Goal: Navigation & Orientation: Find specific page/section

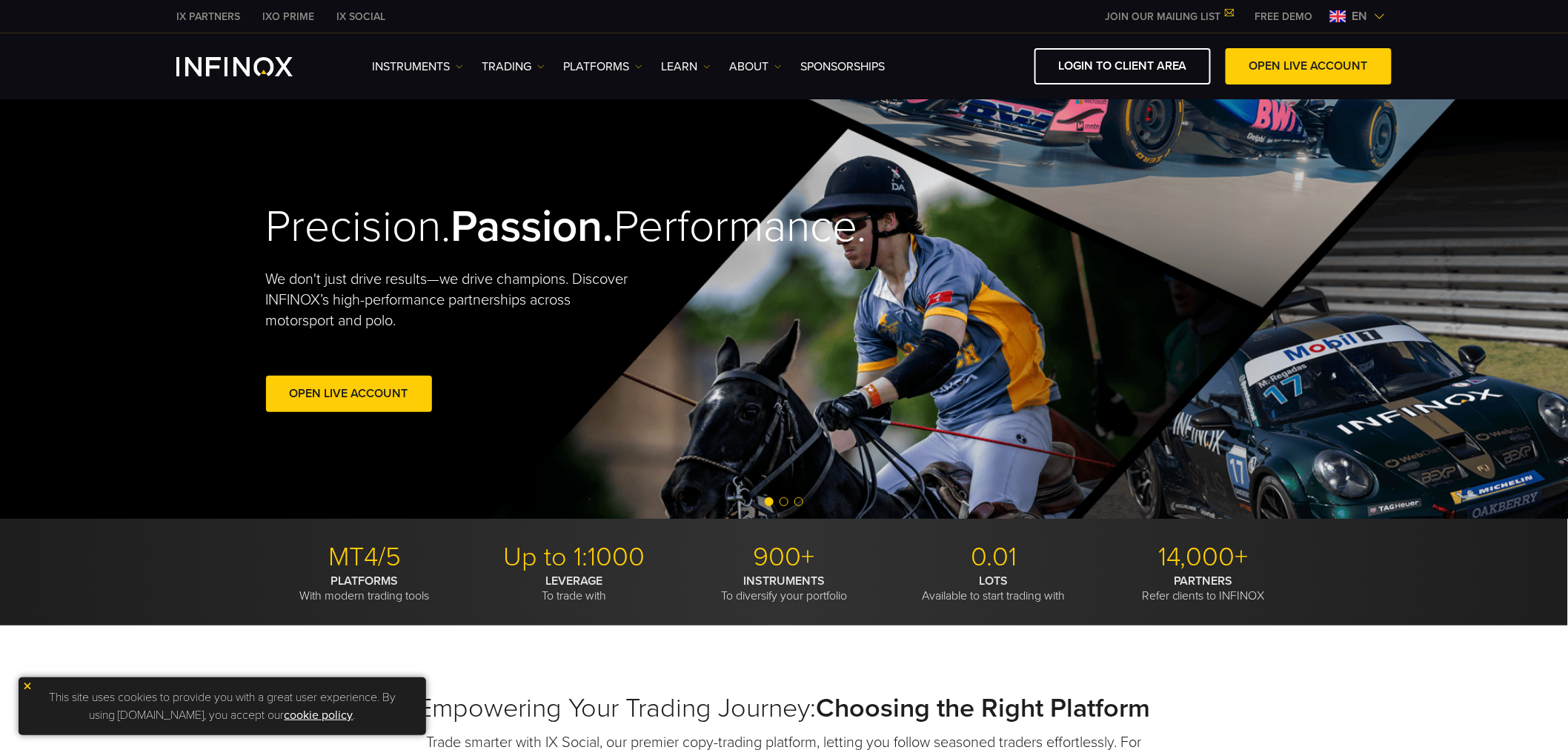
click at [1380, 12] on img at bounding box center [1379, 16] width 12 height 12
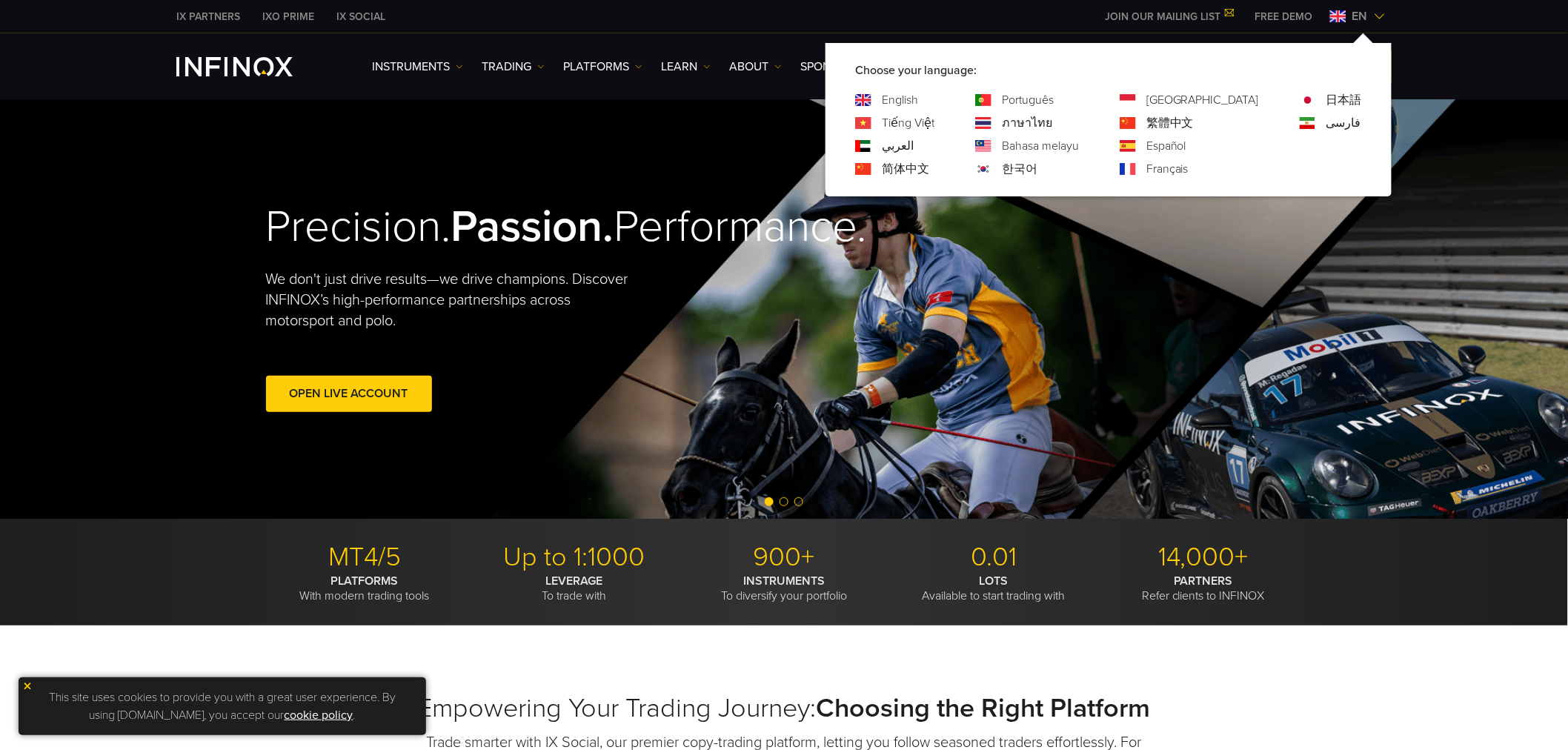
click at [1054, 94] on link "Português" at bounding box center [1029, 100] width 52 height 18
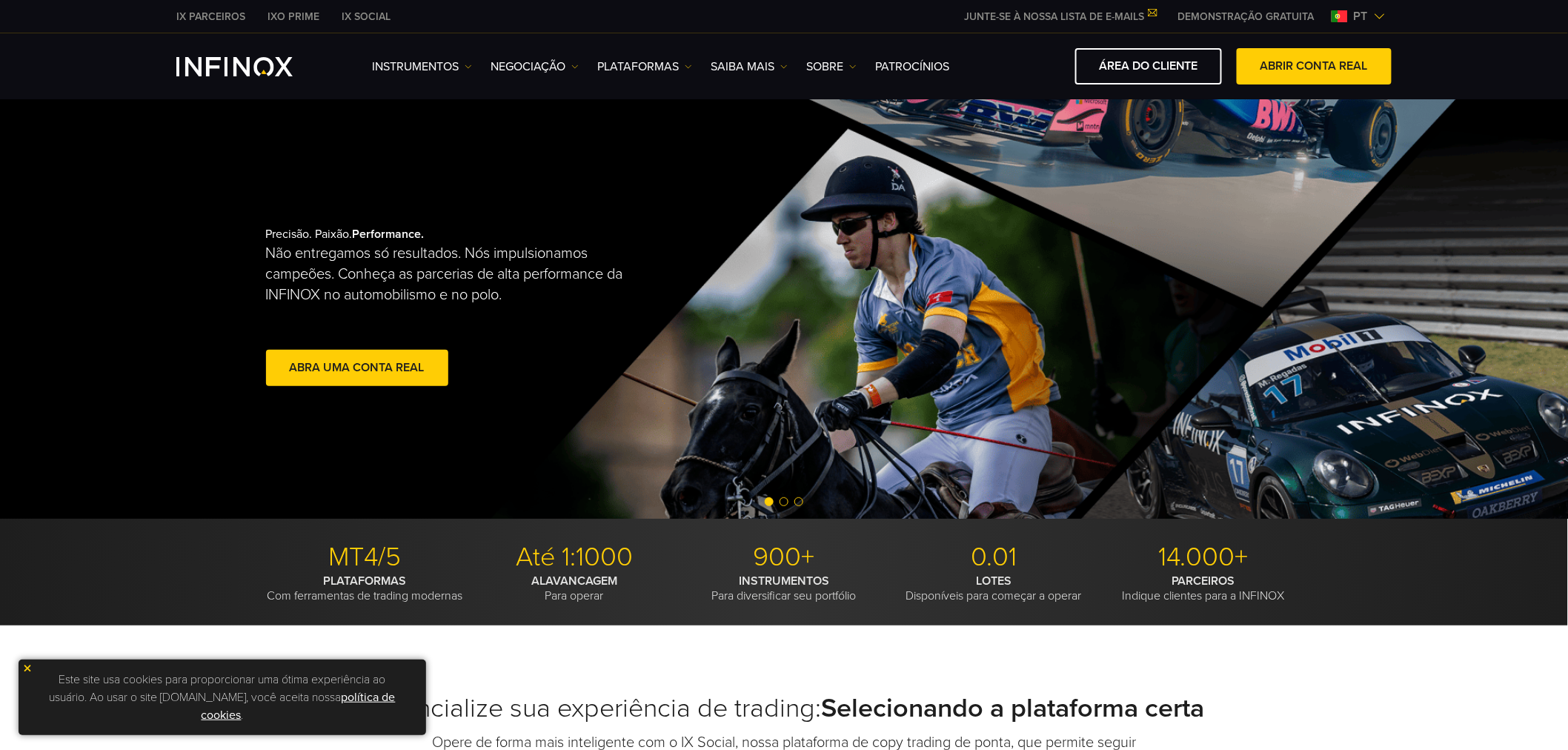
click at [727, 30] on div "IX PARCEIROS IXO PRIME IX SOCIAL JUNTE-SE À NOSSA LISTA DE E-MAILS Nunca perca …" at bounding box center [784, 16] width 1216 height 32
click at [652, 59] on link "PLATAFORMAS" at bounding box center [645, 67] width 95 height 18
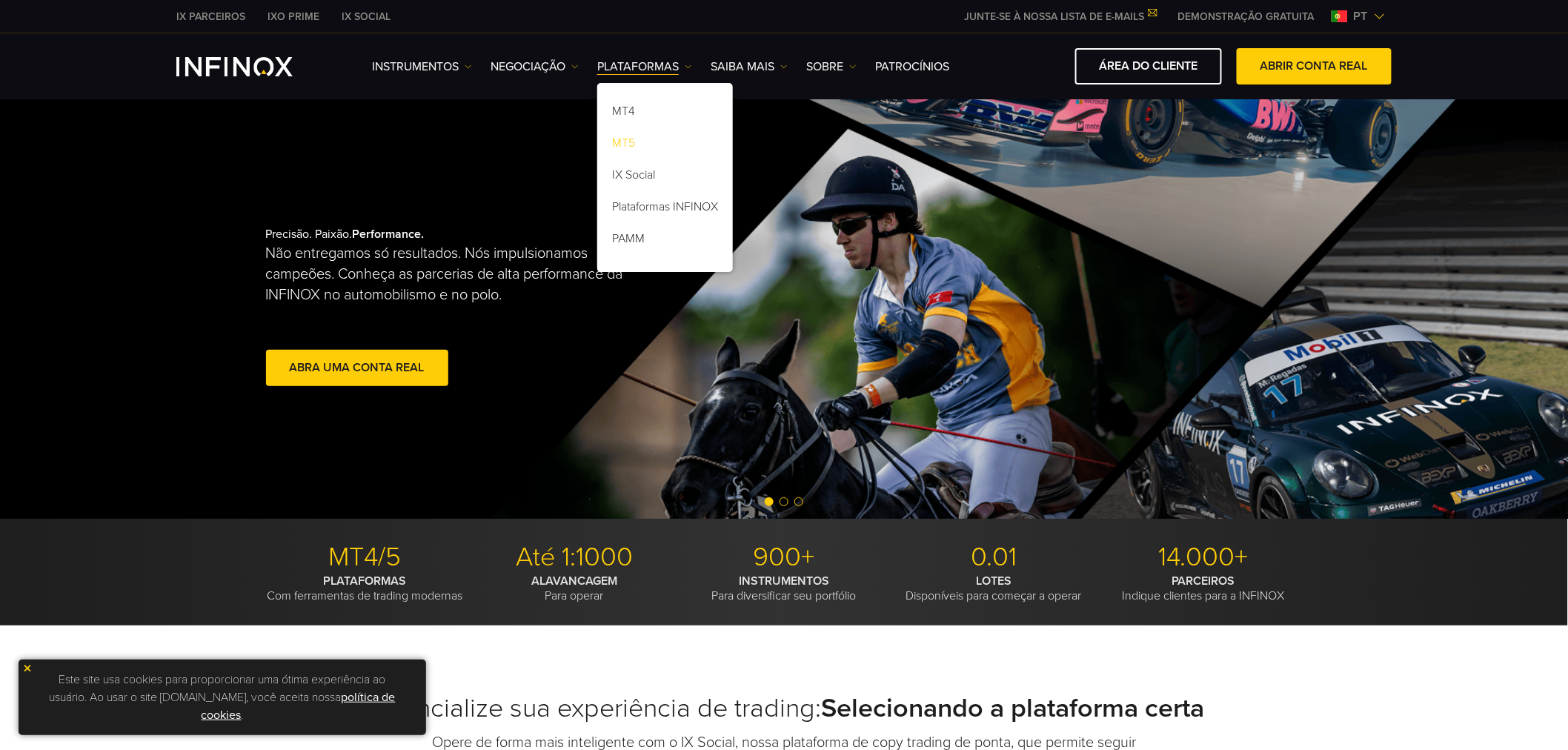
click at [640, 144] on link "MT5" at bounding box center [664, 145] width 136 height 31
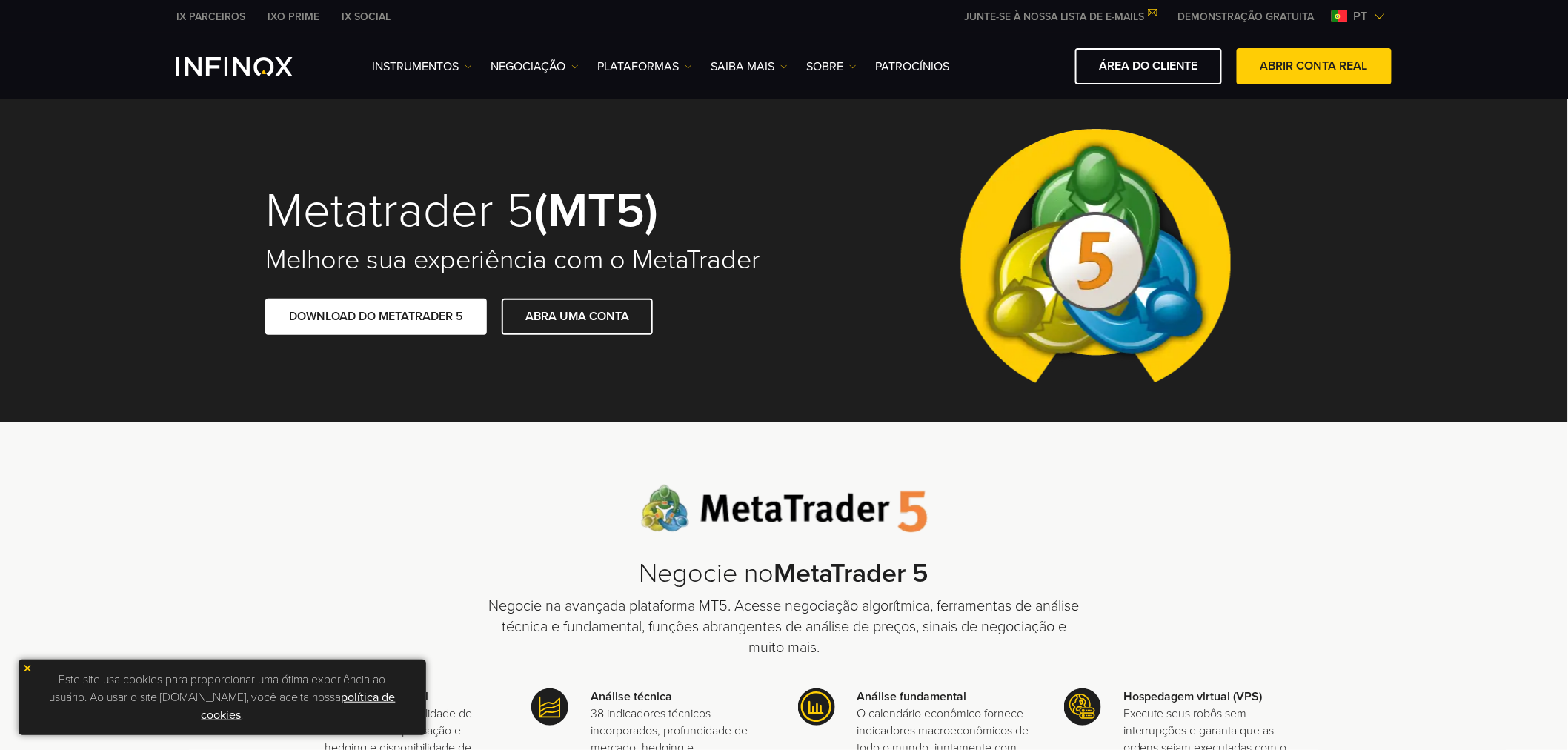
click at [28, 664] on img at bounding box center [28, 669] width 11 height 11
